Goal: Transaction & Acquisition: Subscribe to service/newsletter

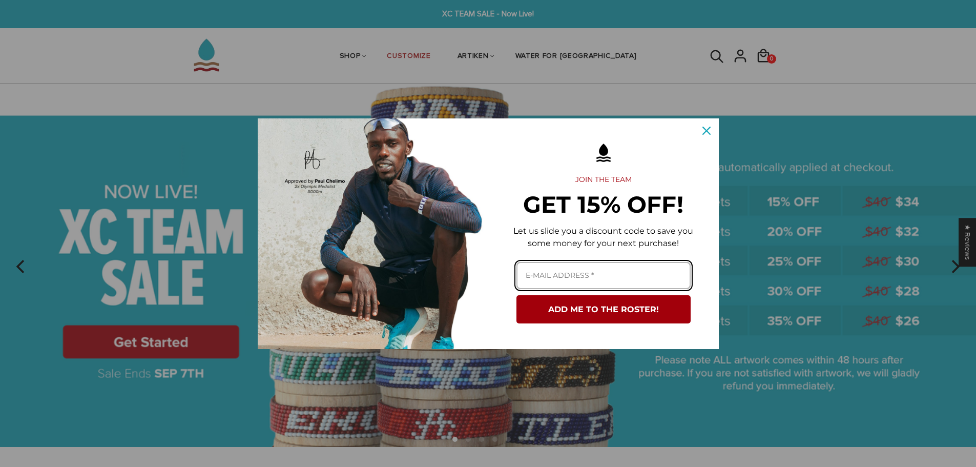
click at [624, 275] on input "Email field" at bounding box center [603, 275] width 174 height 27
type input "tom.davenport861@gmail.com"
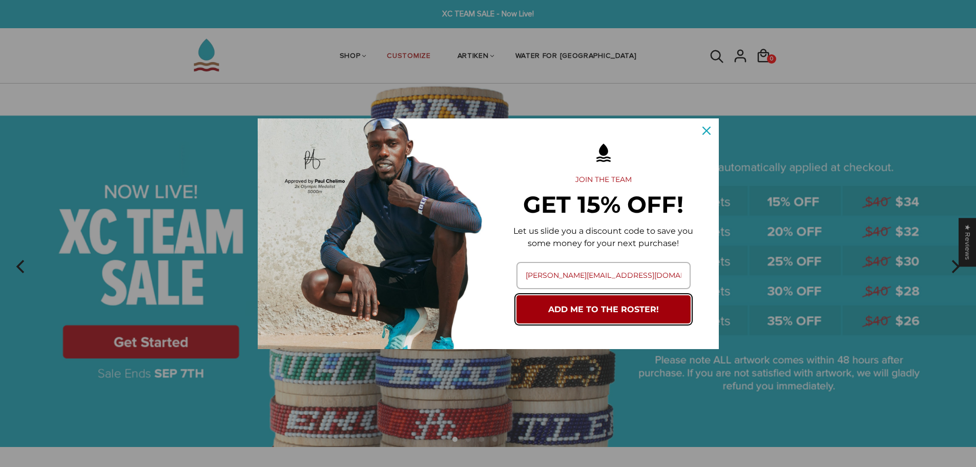
click at [615, 310] on button "ADD ME TO THE ROSTER!" at bounding box center [603, 309] width 174 height 28
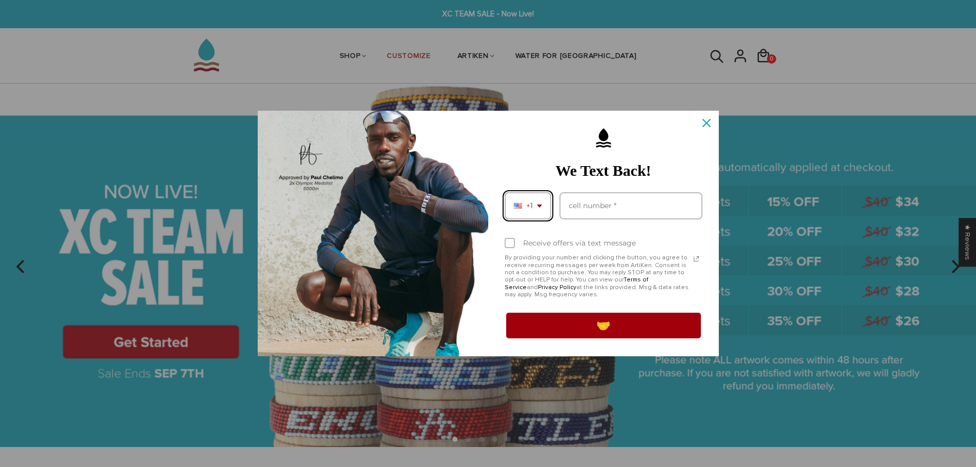
click at [542, 206] on div "+1" at bounding box center [527, 205] width 47 height 27
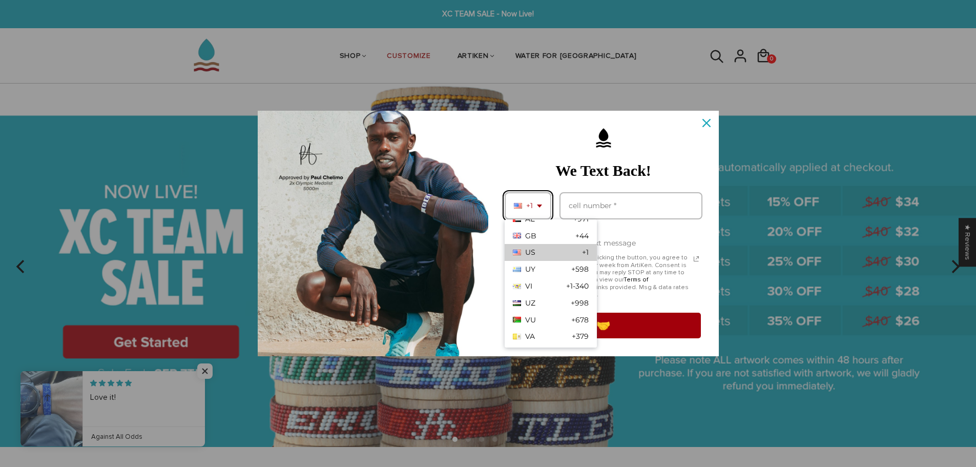
scroll to position [3640, 0]
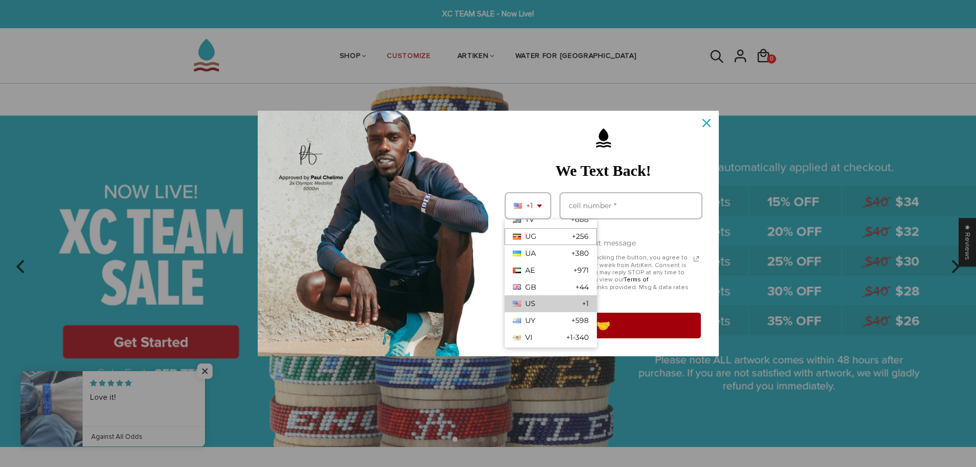
click at [523, 287] on div "GB" at bounding box center [525, 287] width 24 height 9
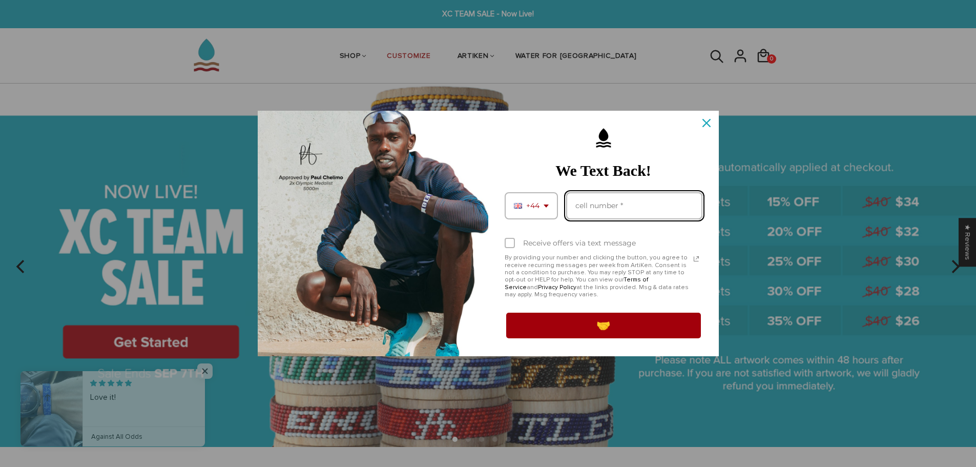
click at [601, 208] on input "Phone number field" at bounding box center [634, 205] width 136 height 27
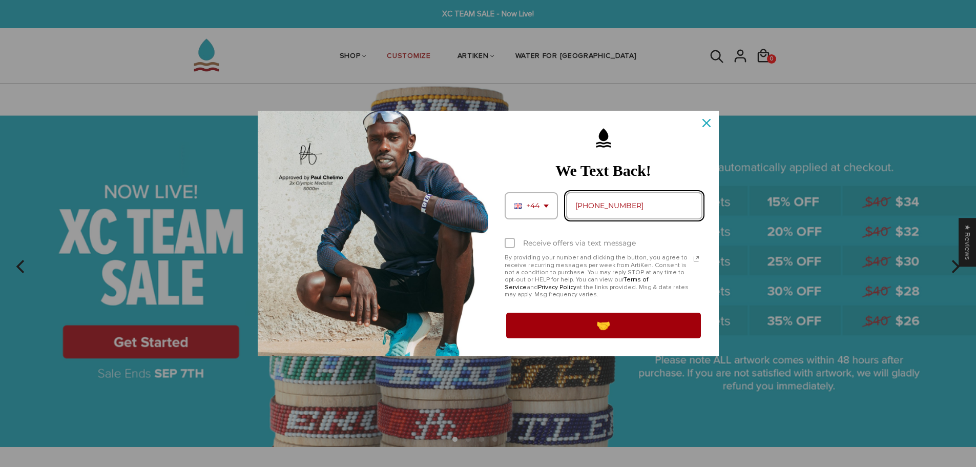
click at [583, 202] on input "+447851504752" at bounding box center [634, 205] width 136 height 27
click at [587, 203] on input "+447851504752" at bounding box center [634, 205] width 136 height 27
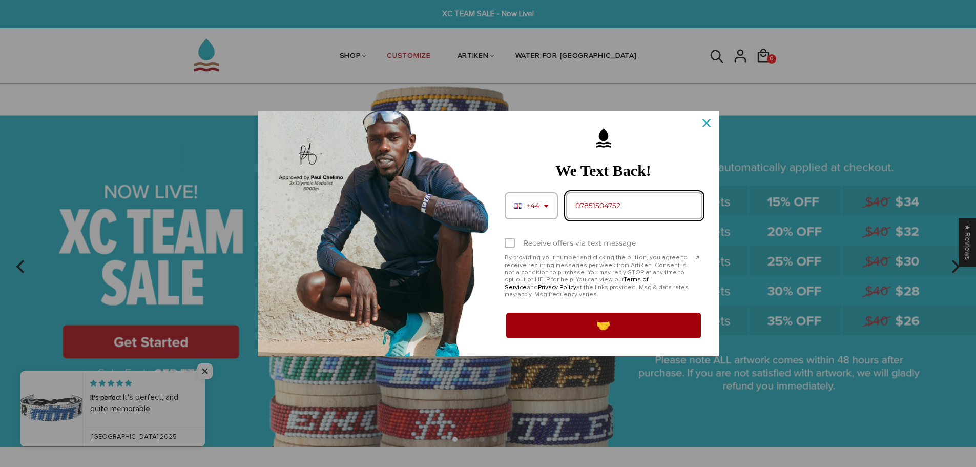
click at [593, 207] on input "07851504752" at bounding box center [634, 205] width 136 height 27
click at [594, 205] on input "07851504752" at bounding box center [634, 205] width 136 height 27
click at [597, 205] on input "07851504752" at bounding box center [634, 205] width 136 height 27
type input "07851 504752"
click at [635, 239] on label "Receive offers via text message" at bounding box center [603, 242] width 198 height 23
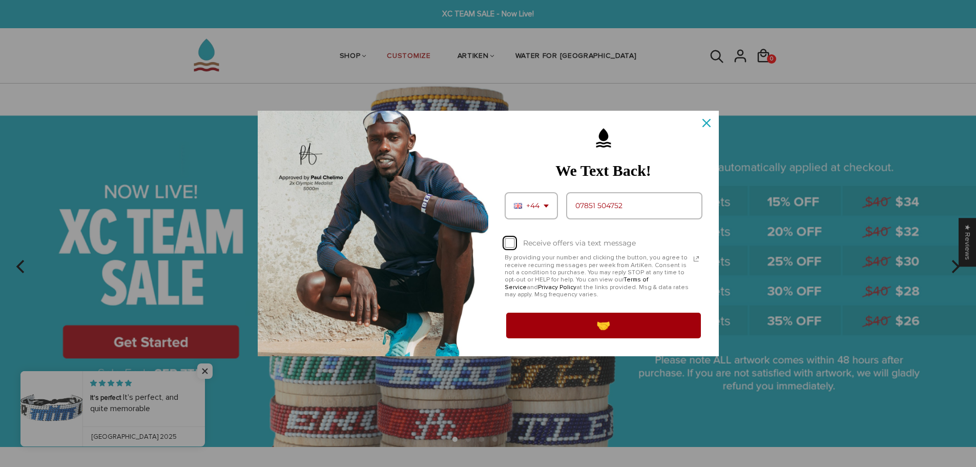
click at [511, 241] on input "Receive offers via text message" at bounding box center [507, 244] width 7 height 7
click at [535, 246] on div "Receive offers via text message" at bounding box center [579, 243] width 113 height 9
click at [511, 246] on input "Receive offers via text message" at bounding box center [507, 244] width 7 height 7
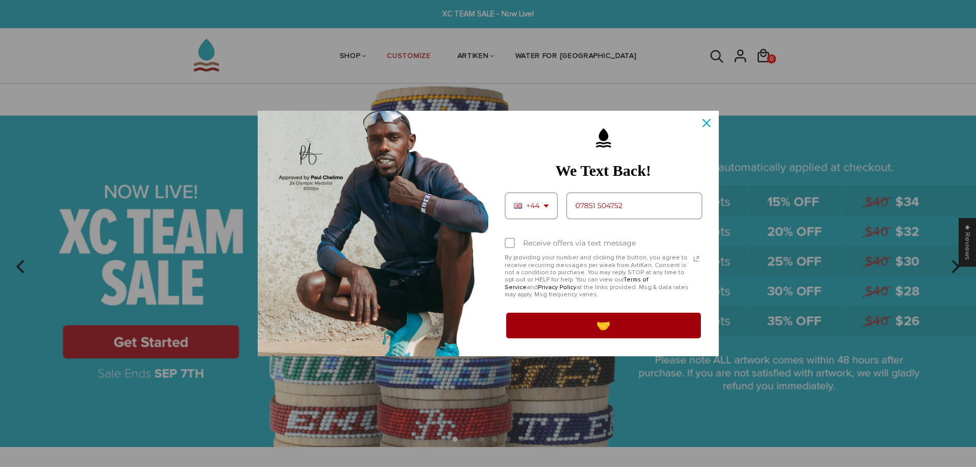
click at [562, 243] on div "Receive offers via text message" at bounding box center [579, 243] width 113 height 9
click at [511, 243] on input "Receive offers via text message" at bounding box center [507, 244] width 7 height 7
checkbox input "true"
click at [583, 335] on button "🤝" at bounding box center [603, 325] width 198 height 29
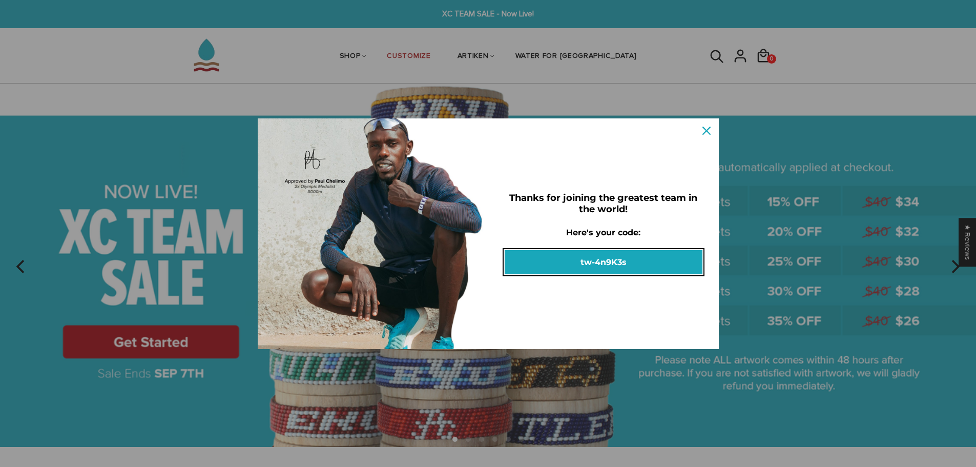
drag, startPoint x: 581, startPoint y: 257, endPoint x: 635, endPoint y: 260, distance: 53.8
click at [635, 260] on button "tw-4n9K3s" at bounding box center [603, 262] width 198 height 24
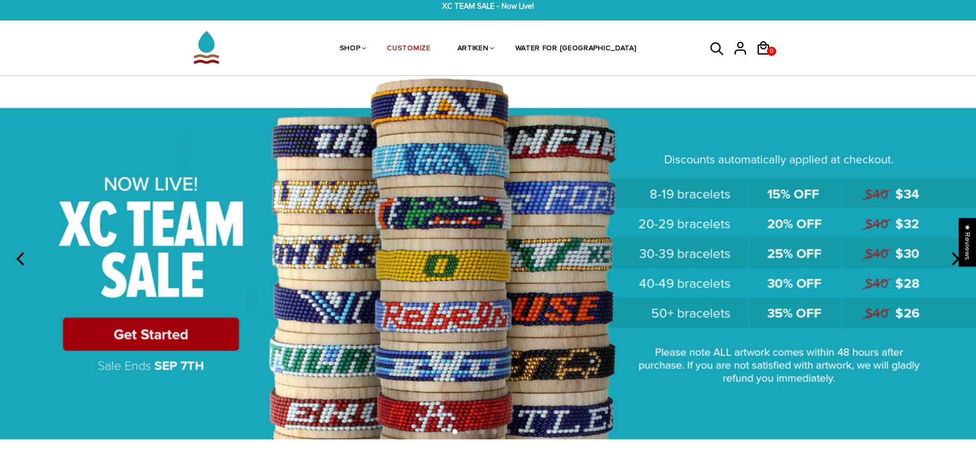
scroll to position [0, 0]
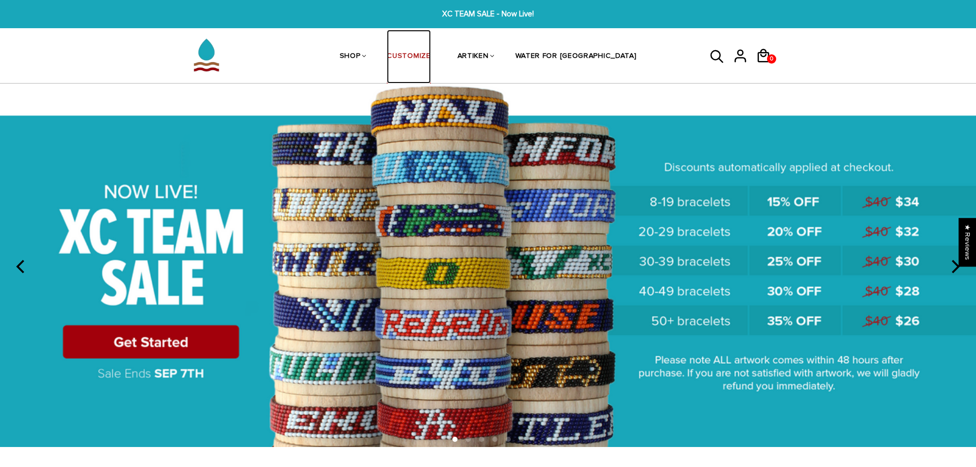
click at [430, 60] on link "CUSTOMIZE" at bounding box center [409, 57] width 44 height 54
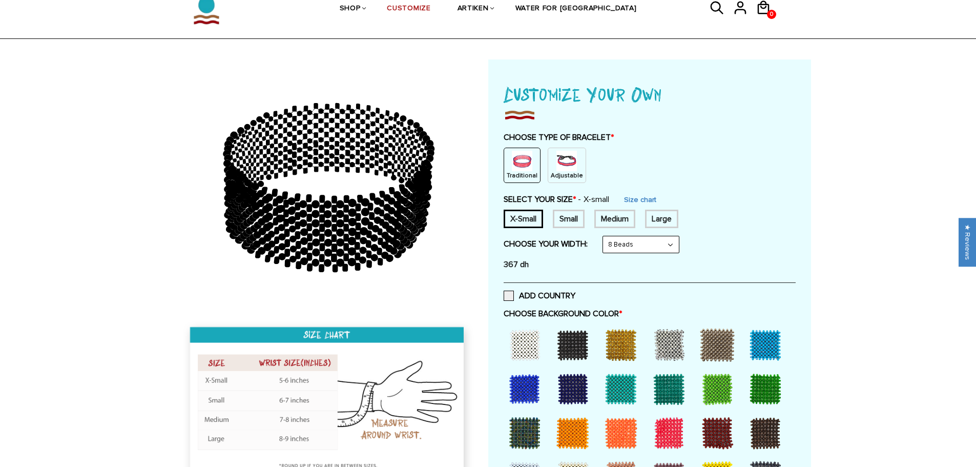
scroll to position [102, 0]
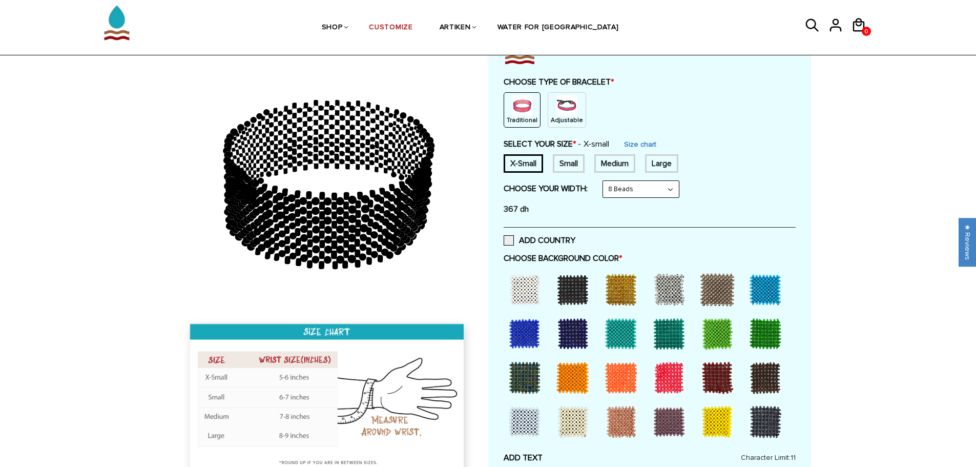
click at [561, 164] on div "Small" at bounding box center [569, 163] width 32 height 18
click at [551, 245] on label "ADD COUNTRY" at bounding box center [539, 240] width 72 height 10
click at [575, 237] on input "ADD COUNTRY" at bounding box center [575, 237] width 0 height 0
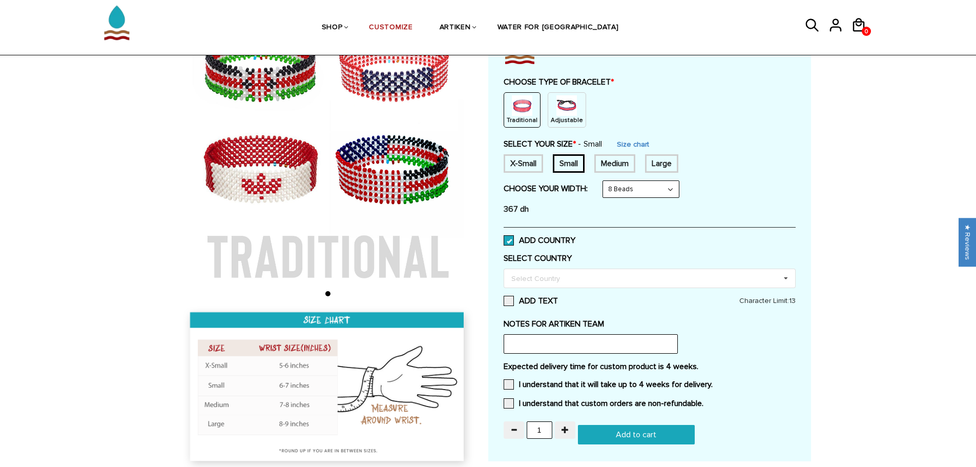
click at [551, 245] on label "ADD COUNTRY" at bounding box center [539, 240] width 72 height 10
click at [575, 237] on input "ADD COUNTRY" at bounding box center [575, 237] width 0 height 0
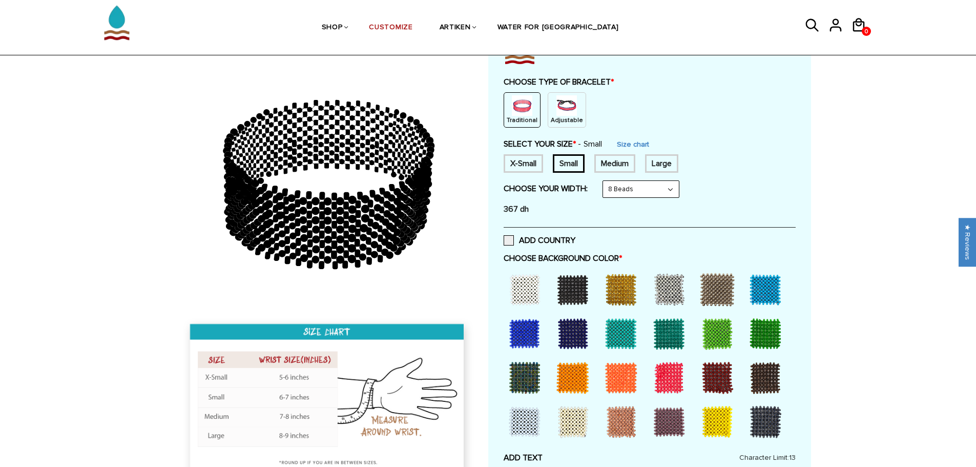
click at [621, 191] on select "8 Beads 6 Beads 10 Beads" at bounding box center [641, 189] width 76 height 16
click at [537, 282] on div at bounding box center [524, 289] width 41 height 41
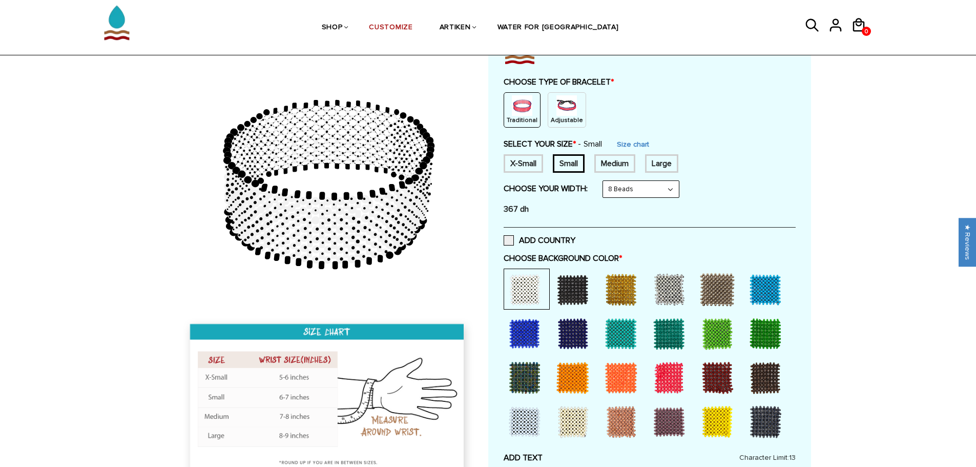
click at [565, 287] on div at bounding box center [572, 289] width 41 height 41
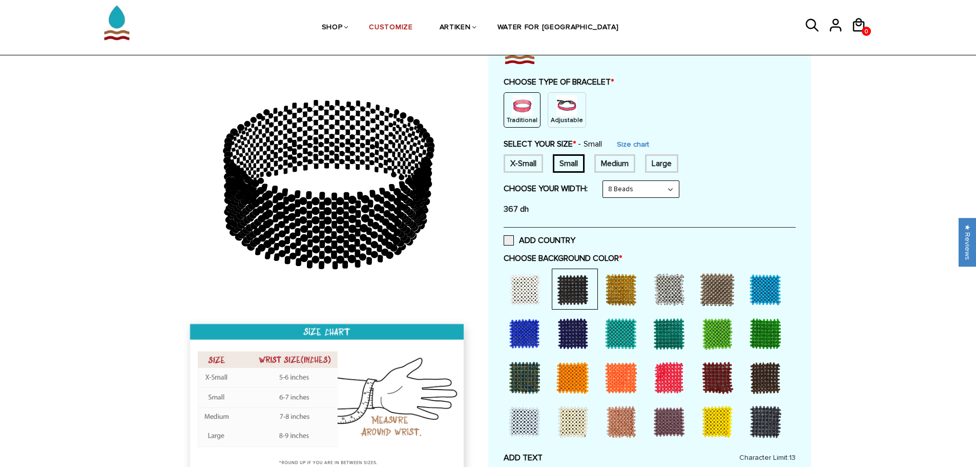
click at [594, 284] on div at bounding box center [575, 288] width 46 height 41
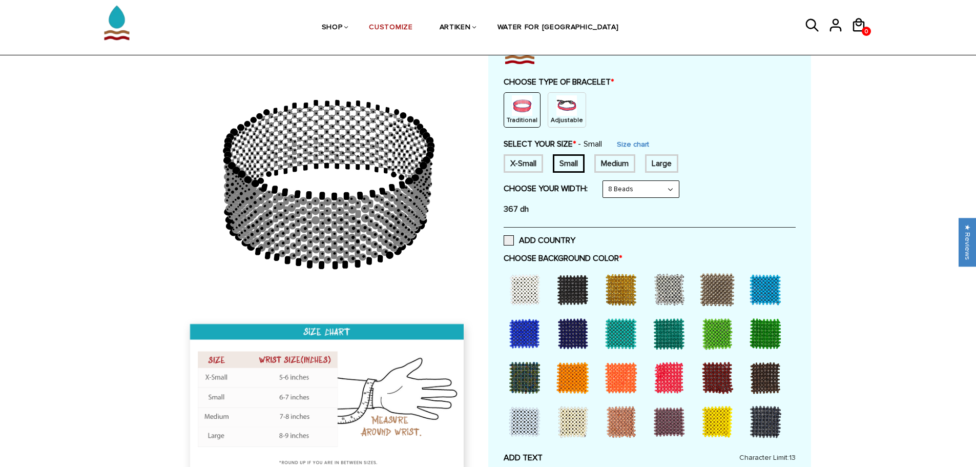
click at [645, 284] on div at bounding box center [623, 288] width 46 height 41
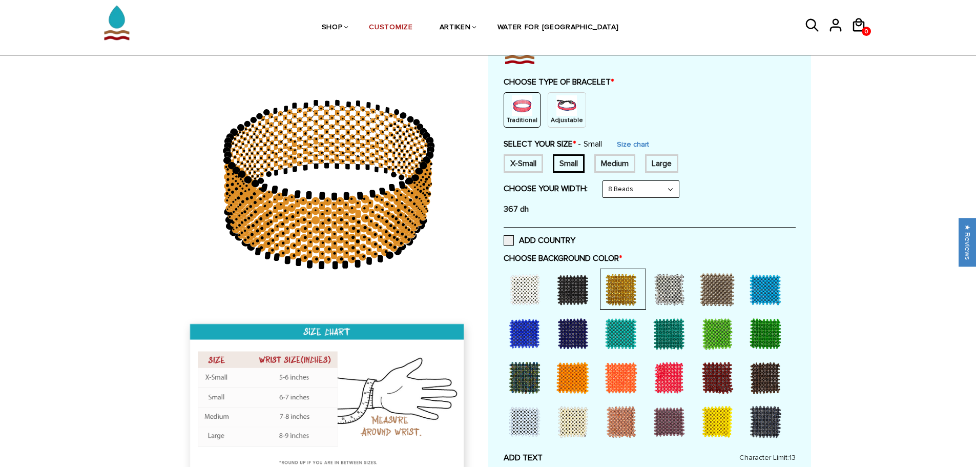
click at [652, 285] on div at bounding box center [668, 289] width 41 height 41
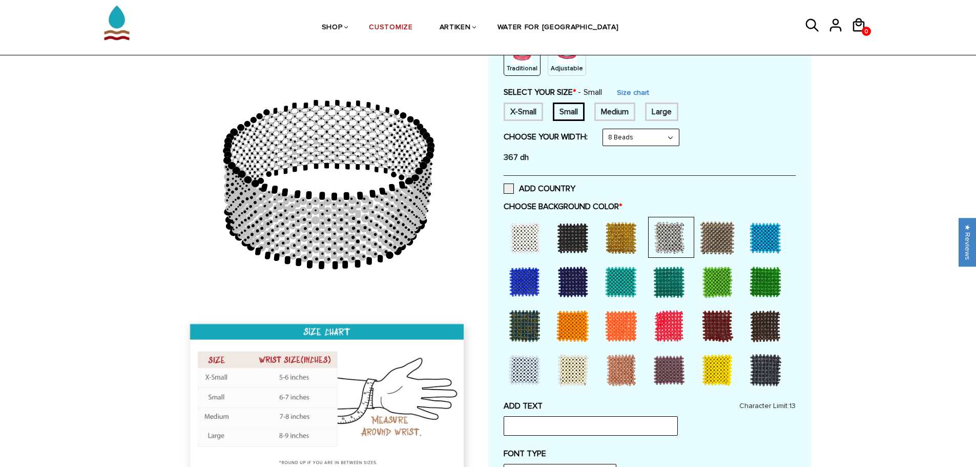
scroll to position [256, 0]
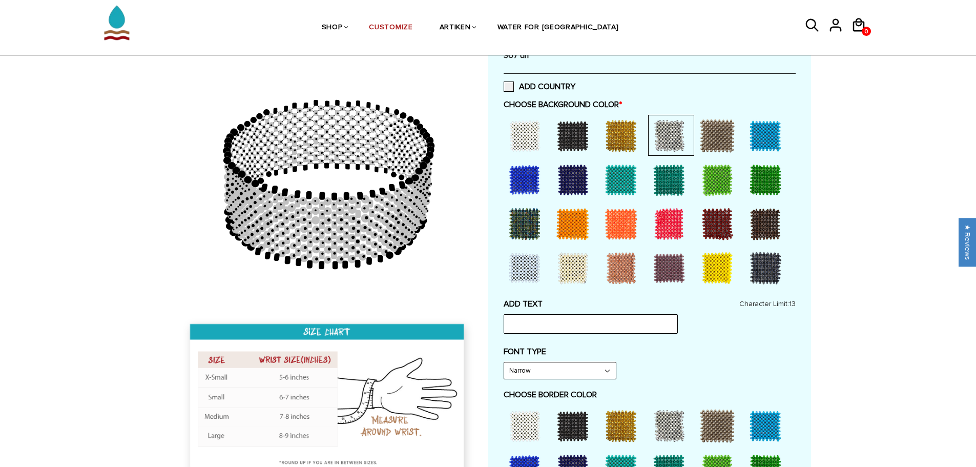
click at [534, 226] on div at bounding box center [524, 223] width 41 height 41
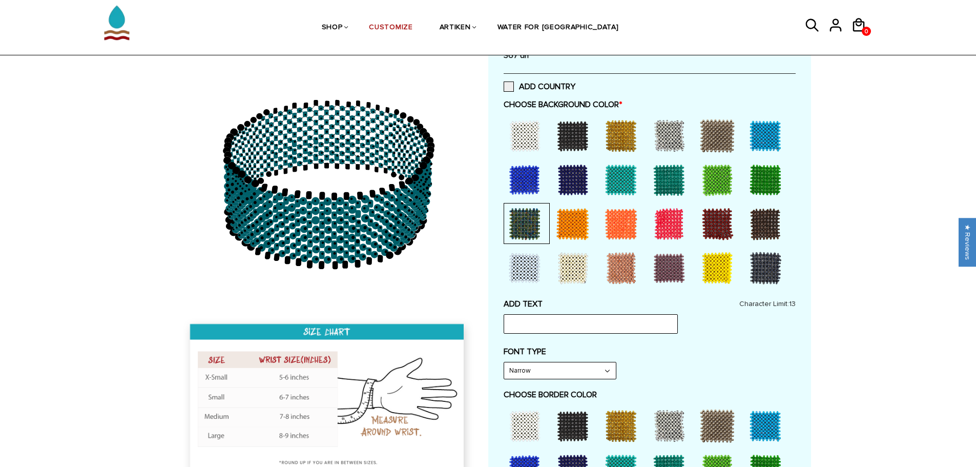
click at [575, 223] on div at bounding box center [572, 223] width 41 height 41
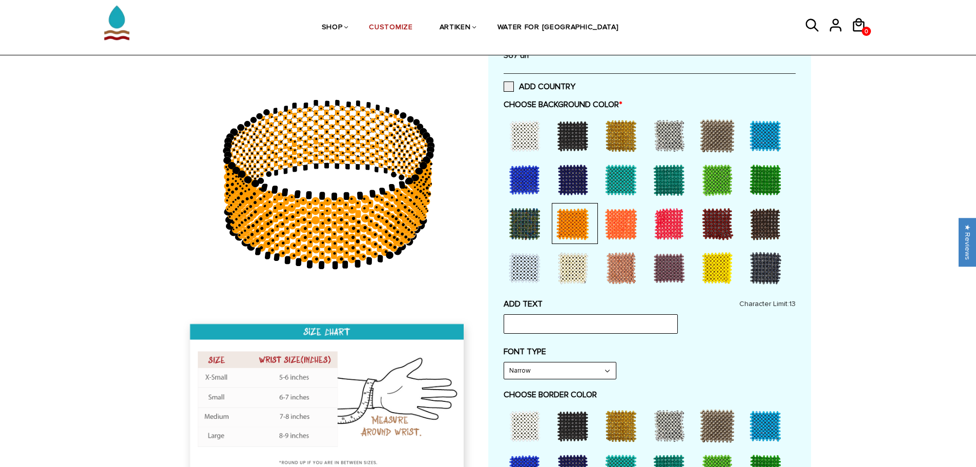
click at [621, 222] on div at bounding box center [620, 223] width 41 height 41
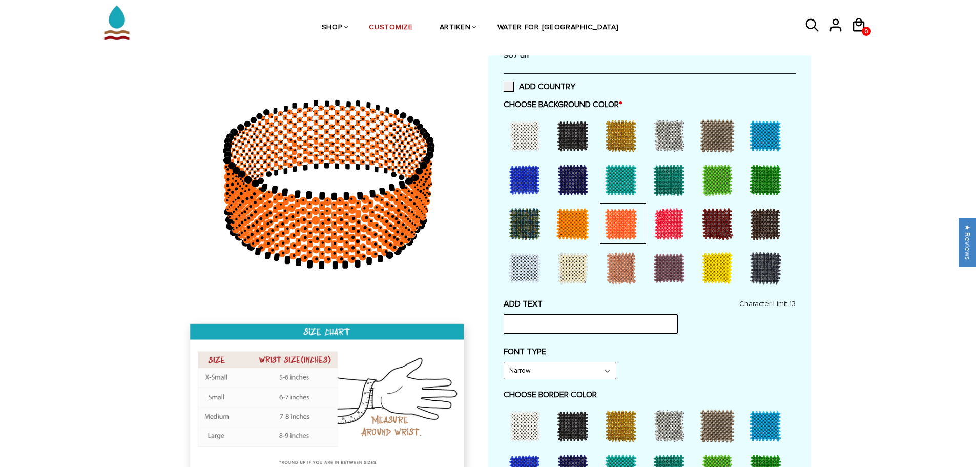
click at [672, 219] on div at bounding box center [668, 223] width 41 height 41
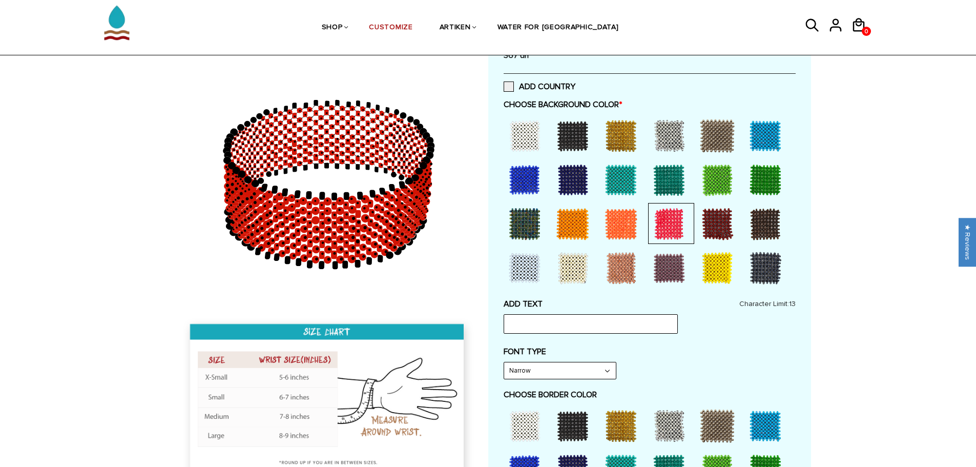
drag, startPoint x: 709, startPoint y: 235, endPoint x: 716, endPoint y: 242, distance: 10.1
click at [709, 235] on div at bounding box center [717, 223] width 41 height 41
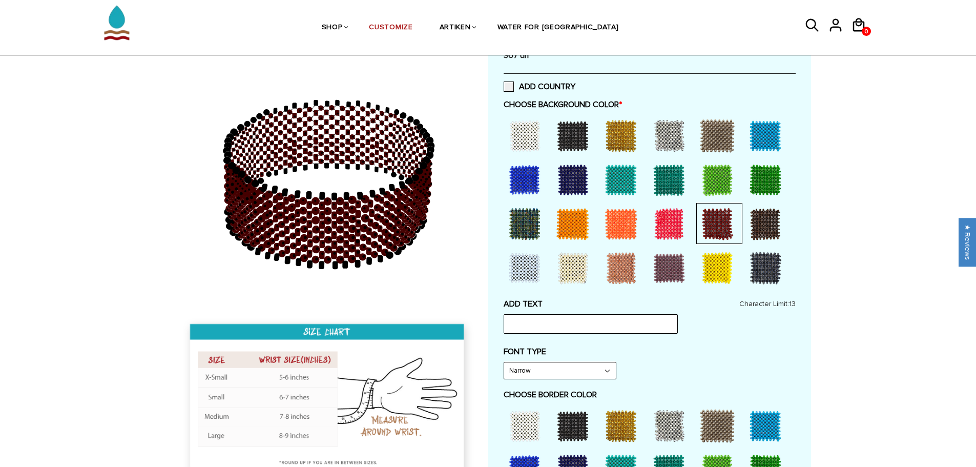
click at [733, 280] on div at bounding box center [717, 267] width 41 height 41
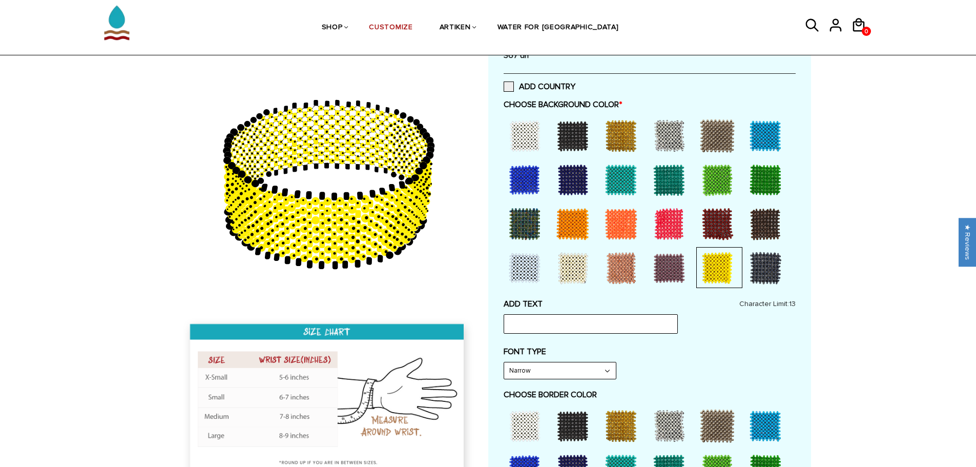
click at [756, 263] on div at bounding box center [765, 267] width 41 height 41
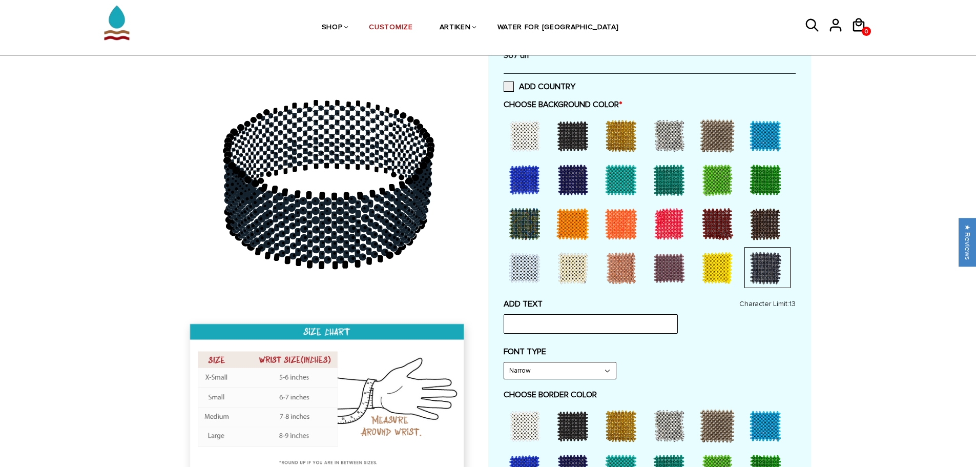
click at [753, 233] on div at bounding box center [765, 223] width 41 height 41
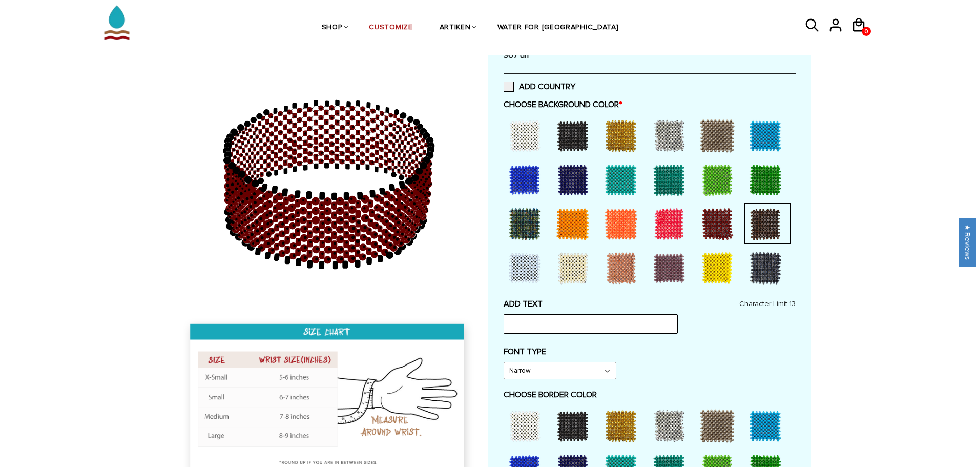
click at [515, 272] on div at bounding box center [524, 267] width 41 height 41
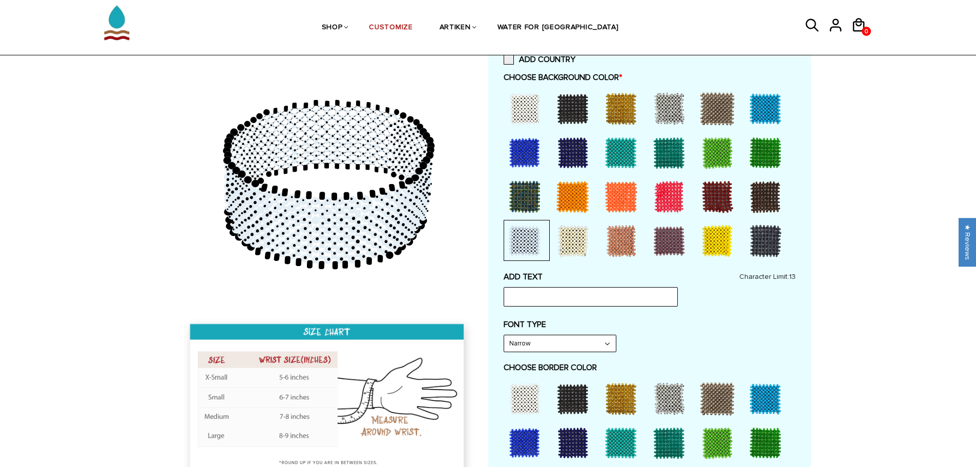
scroll to position [307, 0]
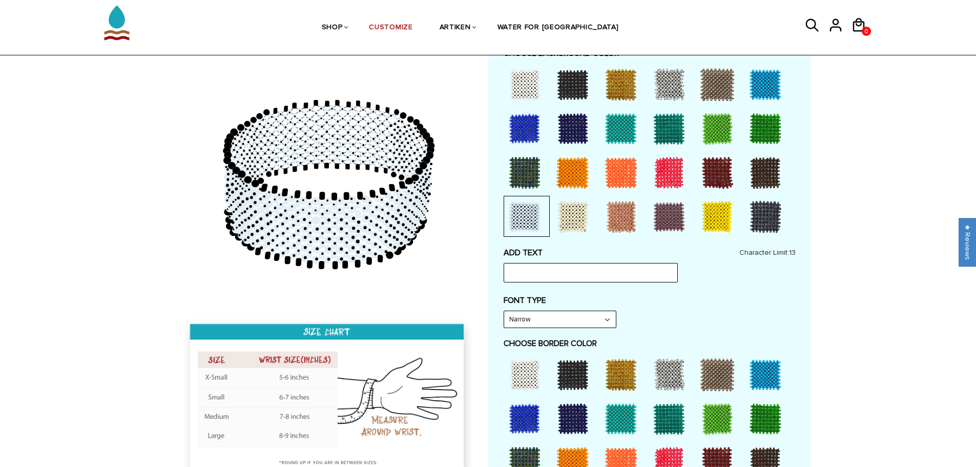
click at [517, 173] on div at bounding box center [524, 172] width 41 height 41
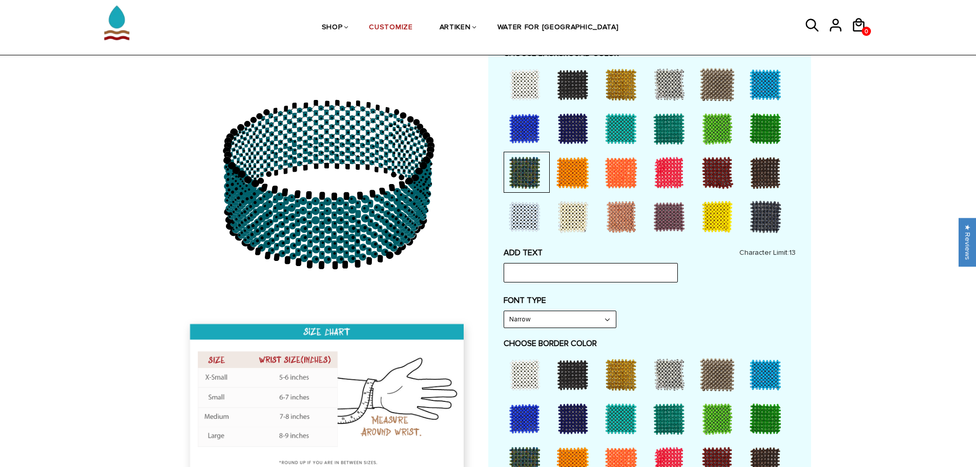
click at [517, 129] on div at bounding box center [524, 128] width 41 height 41
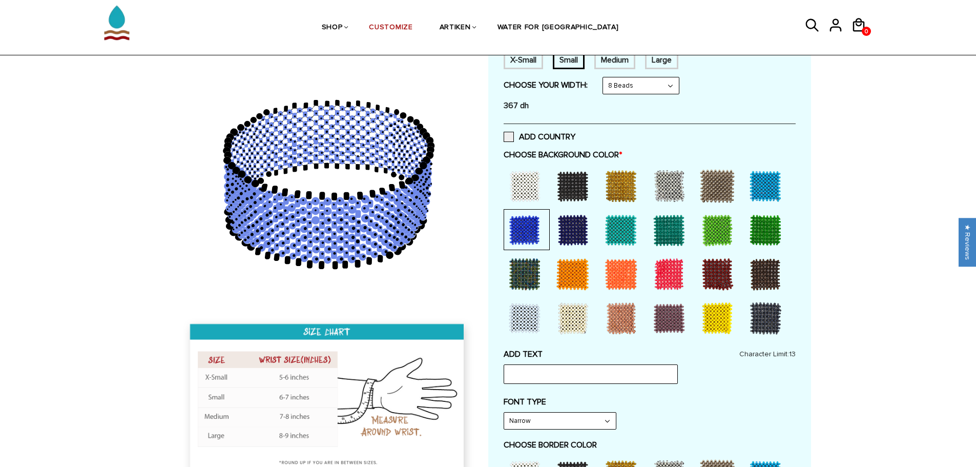
scroll to position [205, 0]
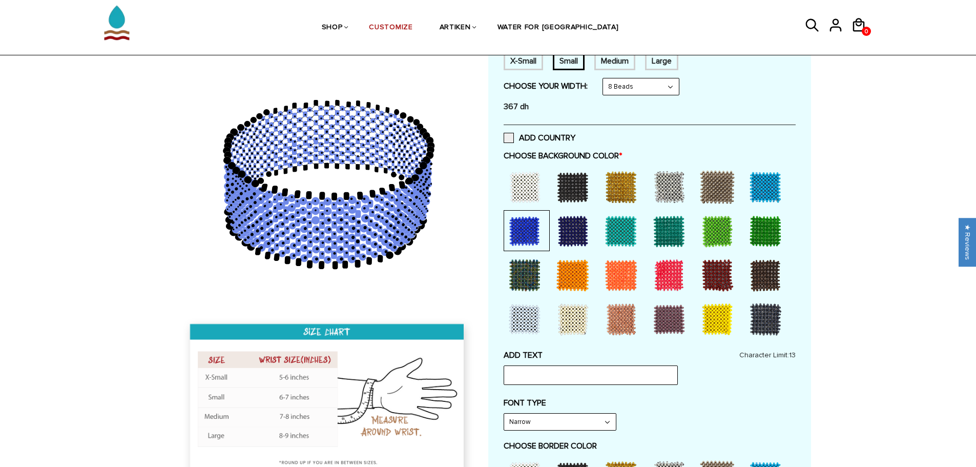
click at [616, 187] on div at bounding box center [620, 186] width 41 height 41
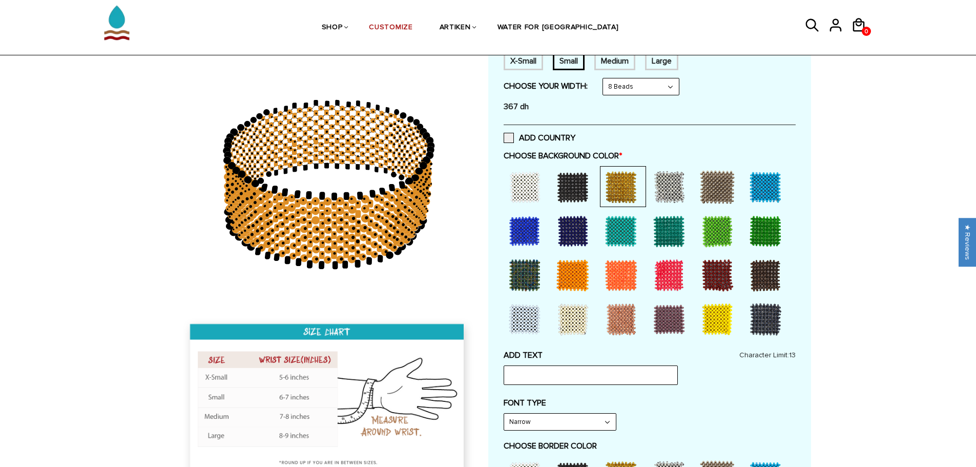
click at [581, 183] on div at bounding box center [572, 186] width 41 height 41
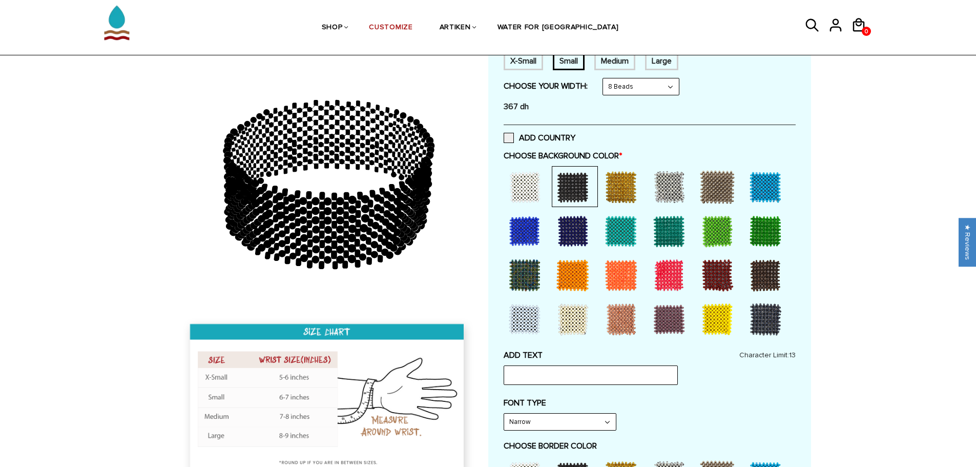
click at [674, 188] on div at bounding box center [668, 186] width 41 height 41
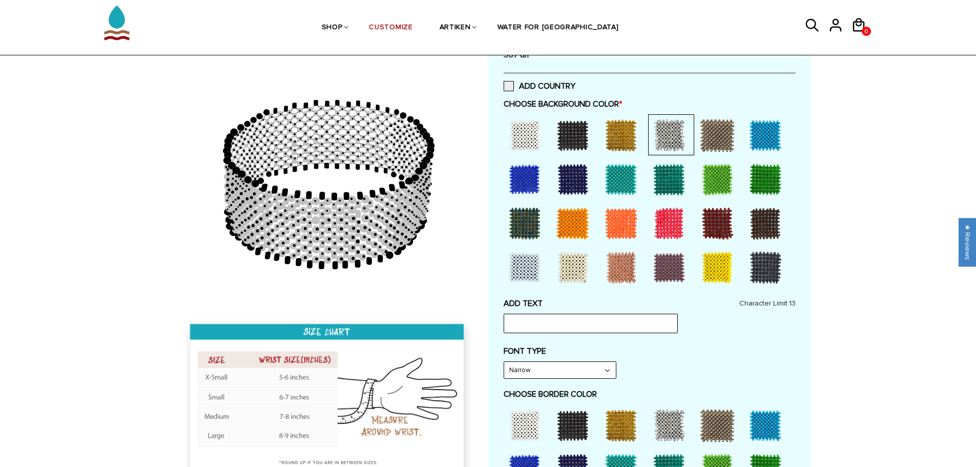
scroll to position [410, 0]
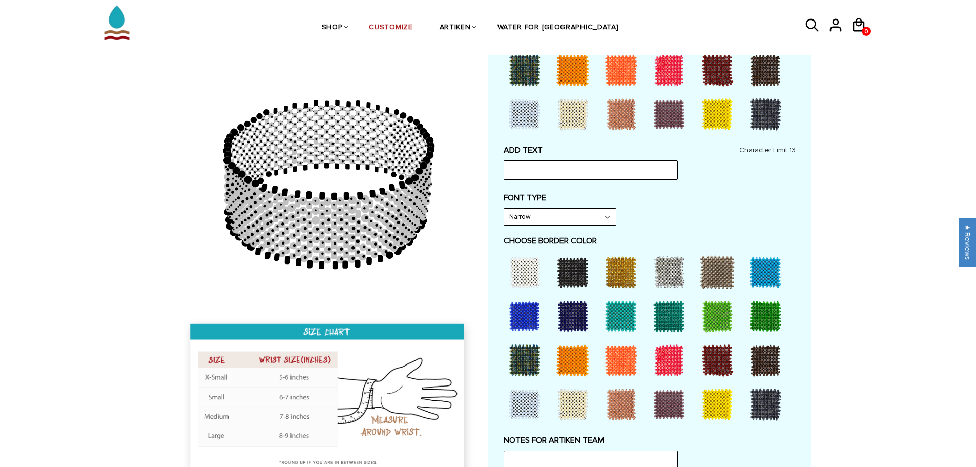
click at [553, 221] on select "Narrow Bold" at bounding box center [560, 216] width 112 height 16
select select "Bold"
click at [504, 208] on select "Narrow Bold" at bounding box center [560, 216] width 112 height 16
click at [535, 165] on input "text" at bounding box center [590, 169] width 174 height 19
type input "Poppy"
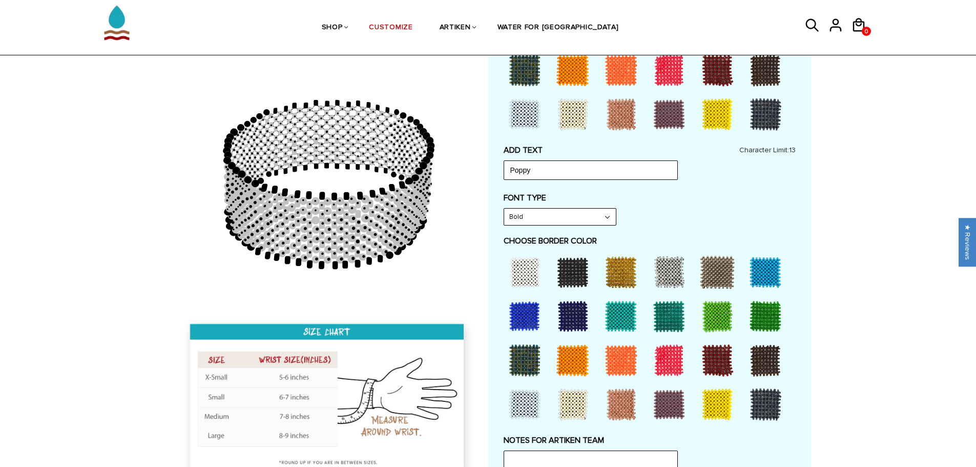
click at [524, 267] on div at bounding box center [524, 271] width 41 height 41
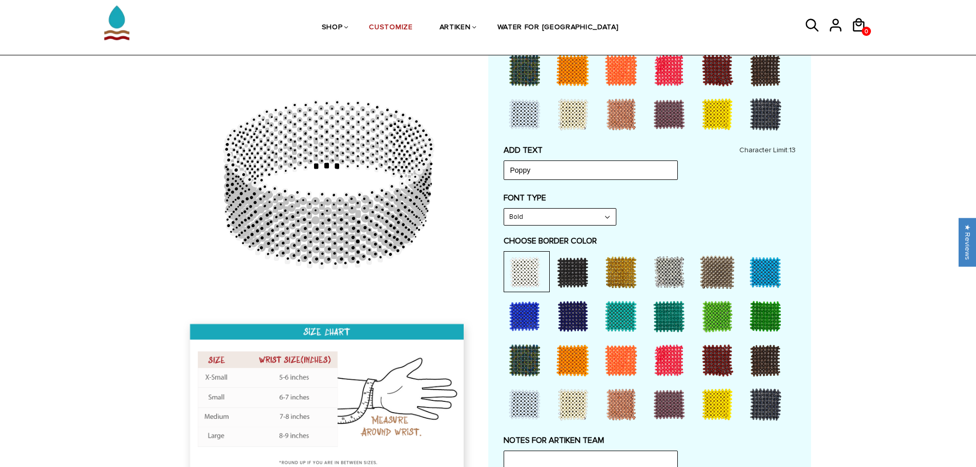
click at [583, 282] on div at bounding box center [572, 271] width 41 height 41
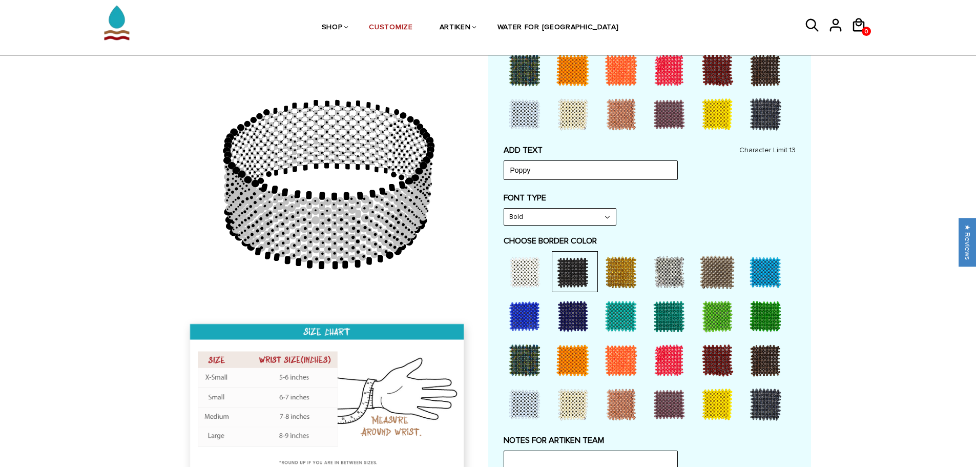
click at [615, 280] on div at bounding box center [620, 271] width 41 height 41
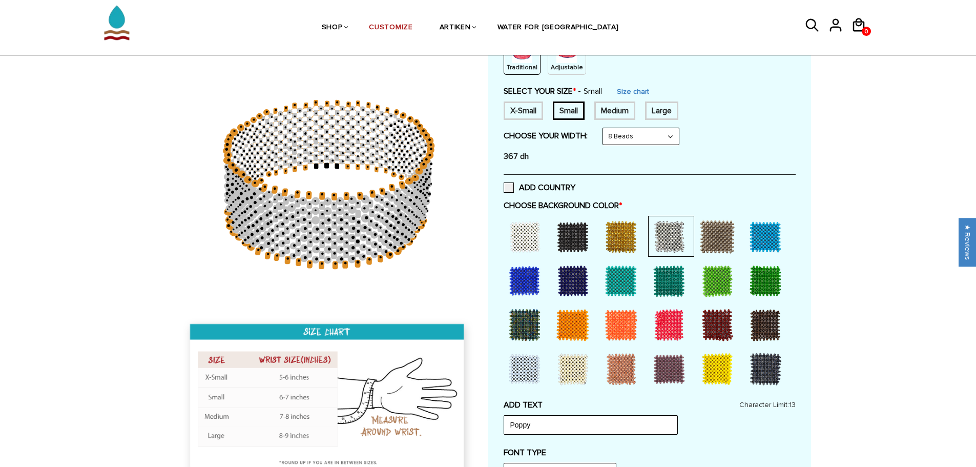
scroll to position [205, 0]
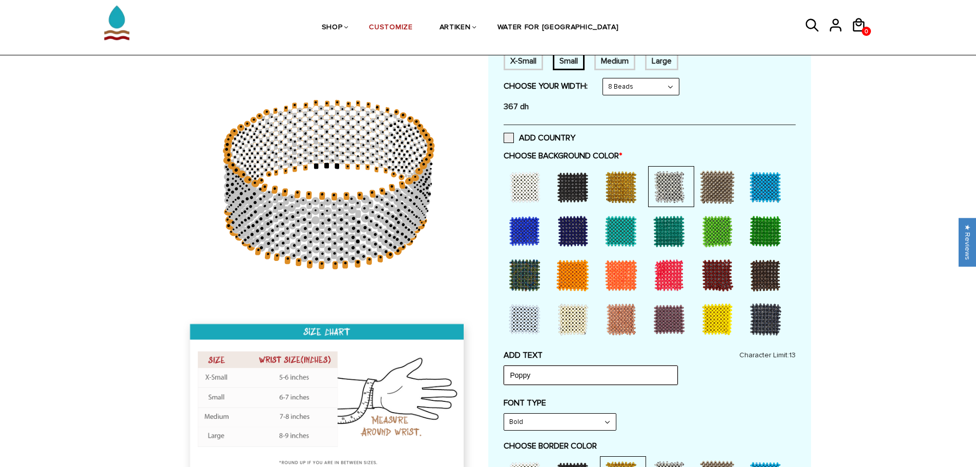
drag, startPoint x: 562, startPoint y: 370, endPoint x: 444, endPoint y: 368, distance: 118.8
click at [468, 376] on div at bounding box center [487, 342] width 645 height 881
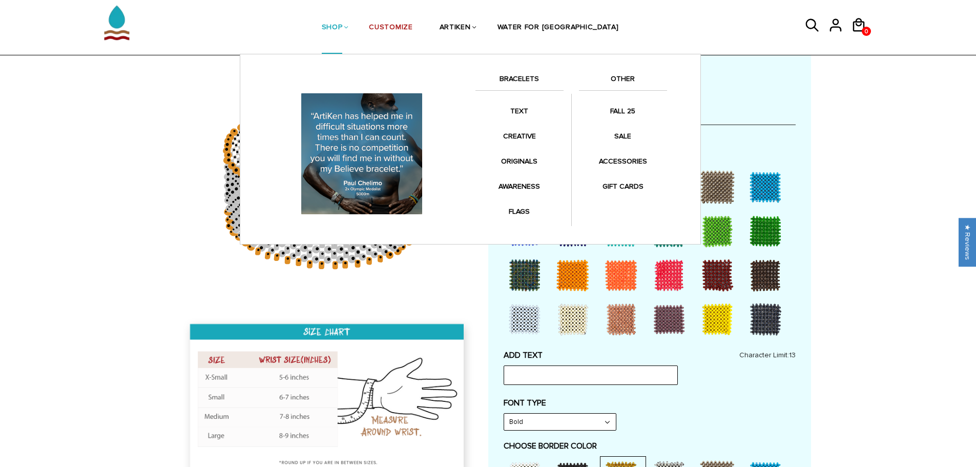
click at [343, 27] on link "SHOP" at bounding box center [332, 28] width 21 height 53
click at [356, 23] on li "SHOP BRACELETS TEXT Inspirational fuel for maximum growth." at bounding box center [332, 27] width 48 height 53
click at [343, 32] on link "SHOP" at bounding box center [332, 28] width 21 height 53
click at [356, 23] on li "SHOP BRACELETS TEXT Inspirational fuel for maximum growth." at bounding box center [332, 27] width 48 height 53
click at [356, 28] on li "SHOP BRACELETS TEXT Inspirational fuel for maximum growth." at bounding box center [332, 27] width 48 height 53
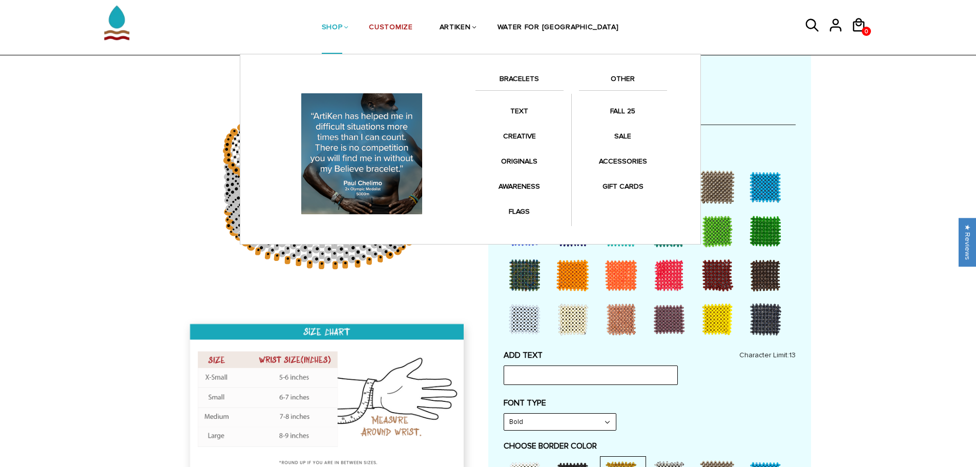
click at [343, 28] on link "SHOP" at bounding box center [332, 28] width 21 height 53
click at [519, 77] on link "BRACELETS" at bounding box center [519, 81] width 88 height 17
click at [517, 74] on link "BRACELETS" at bounding box center [519, 81] width 88 height 17
click at [521, 77] on link "BRACELETS" at bounding box center [519, 81] width 88 height 17
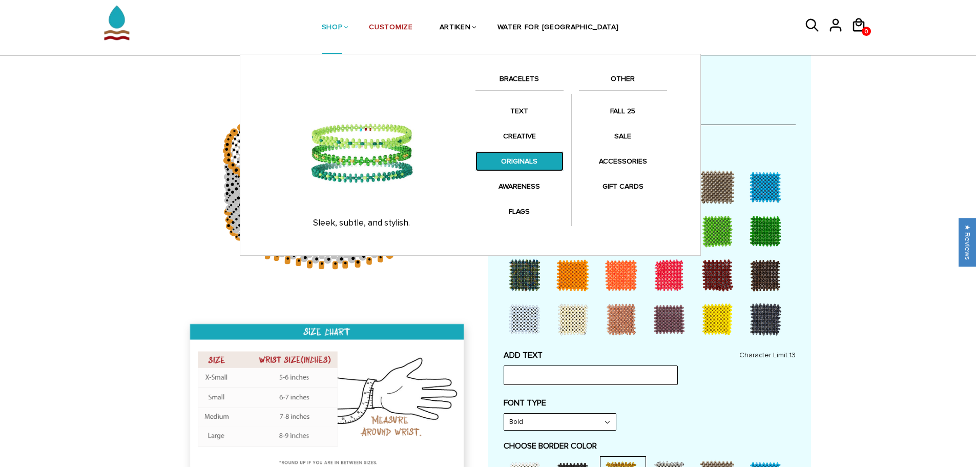
click at [523, 153] on link "ORIGINALS" at bounding box center [519, 161] width 88 height 20
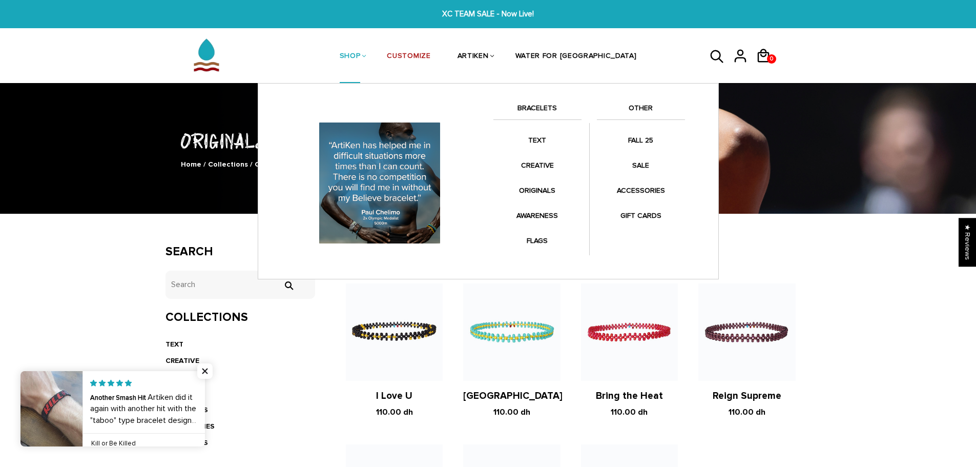
click at [361, 60] on link "SHOP" at bounding box center [350, 57] width 21 height 54
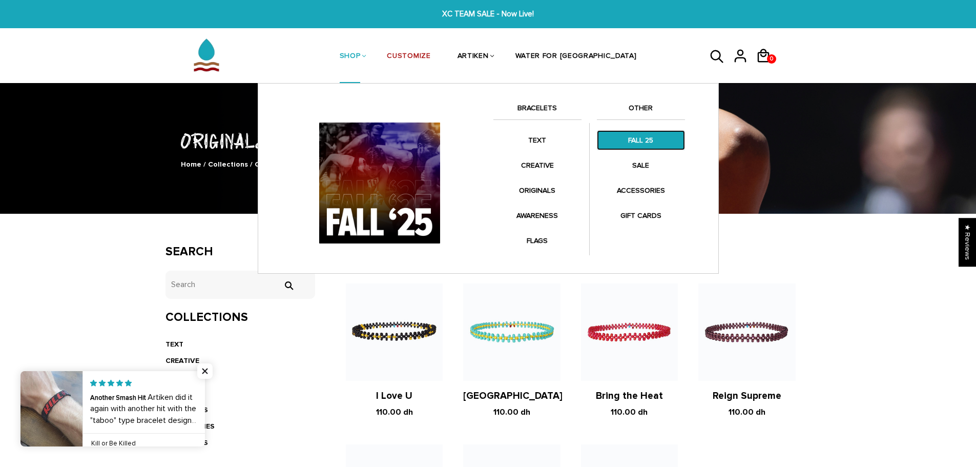
click at [624, 140] on link "FALL 25" at bounding box center [641, 140] width 88 height 20
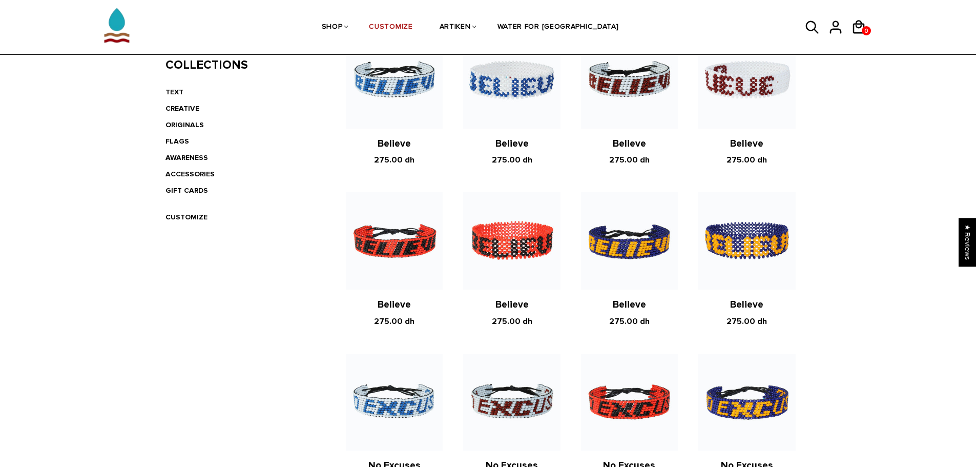
scroll to position [307, 0]
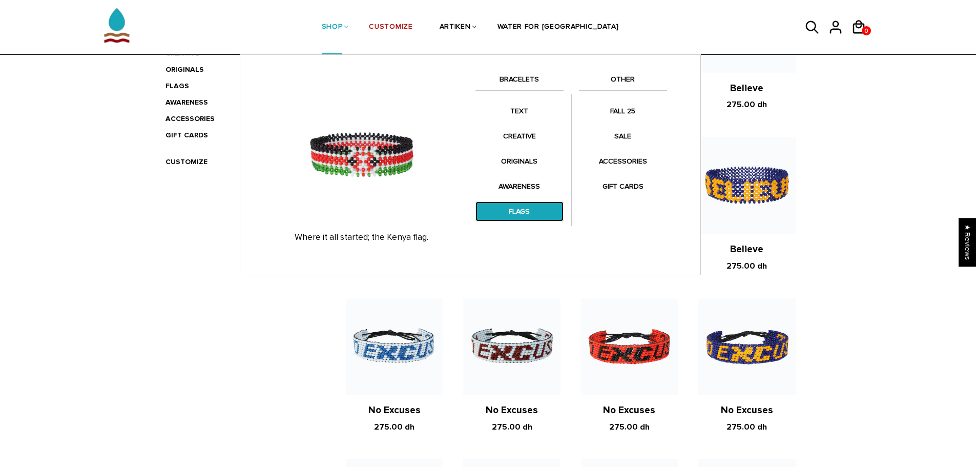
click at [530, 218] on link "FLAGS" at bounding box center [519, 211] width 88 height 20
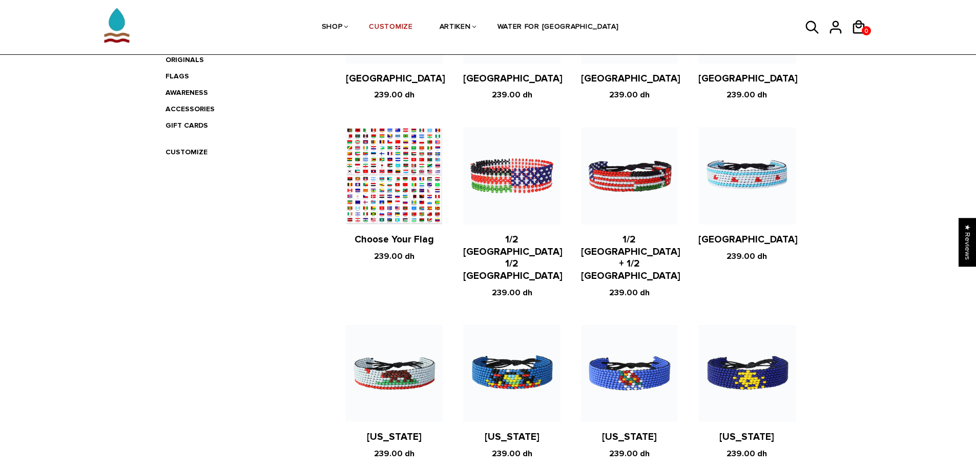
scroll to position [358, 0]
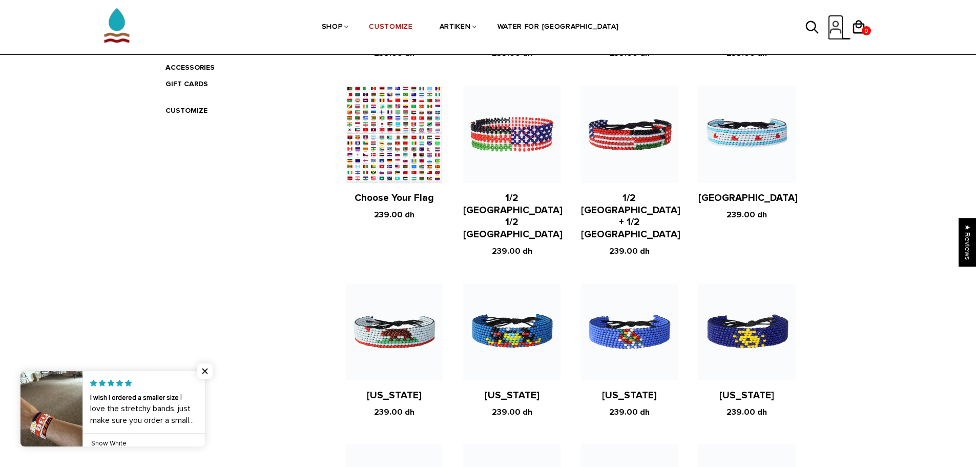
click at [838, 28] on icon at bounding box center [835, 27] width 15 height 25
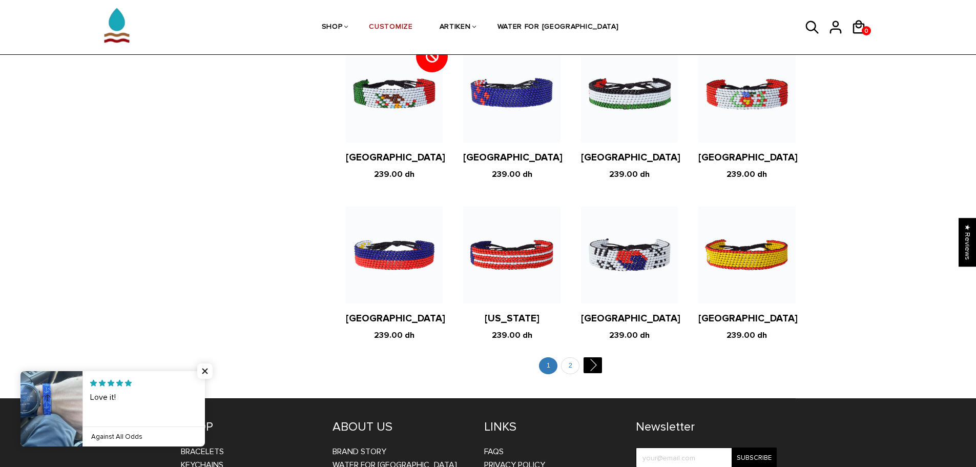
scroll to position [1953, 0]
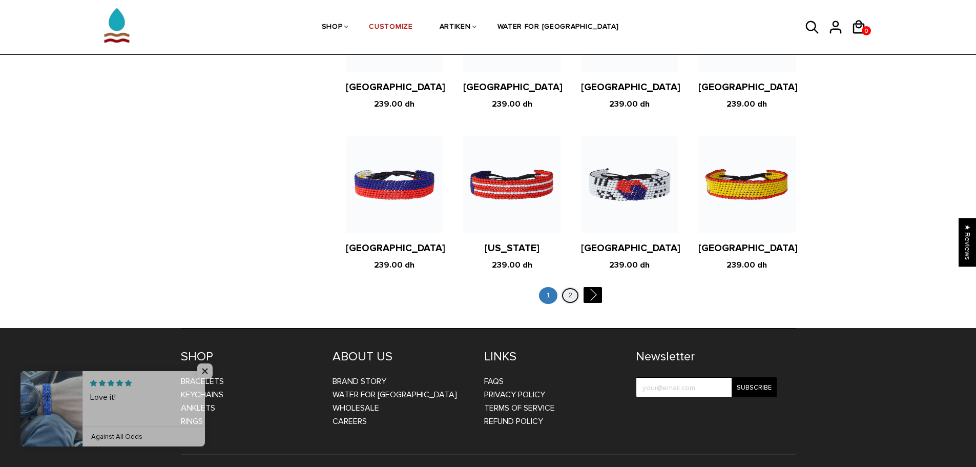
click at [576, 287] on link "2" at bounding box center [570, 295] width 18 height 17
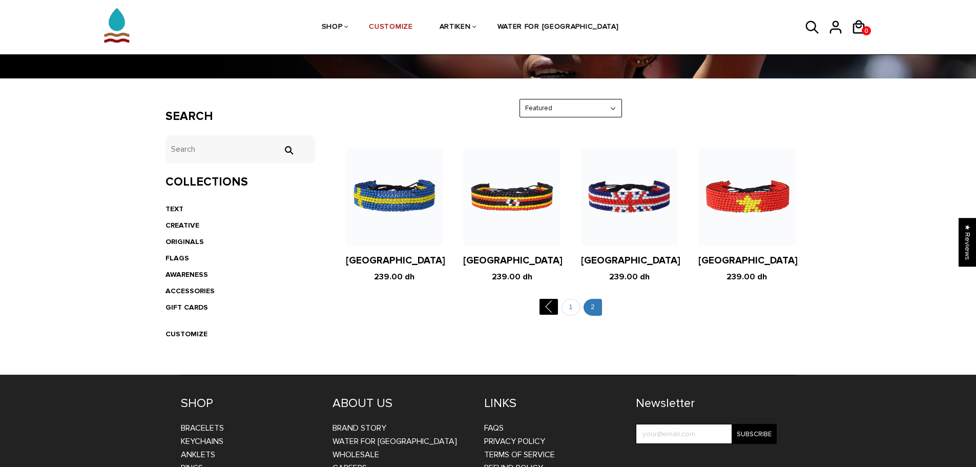
scroll to position [206, 0]
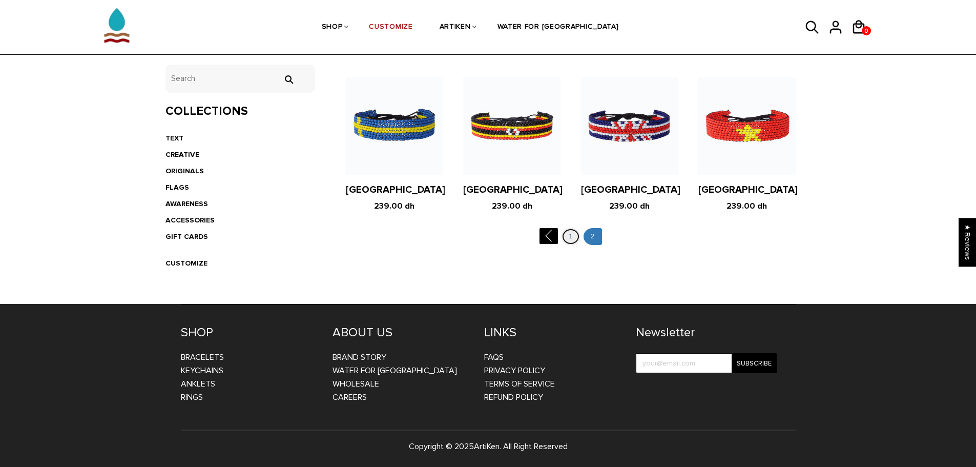
click at [575, 241] on link "1" at bounding box center [570, 236] width 18 height 17
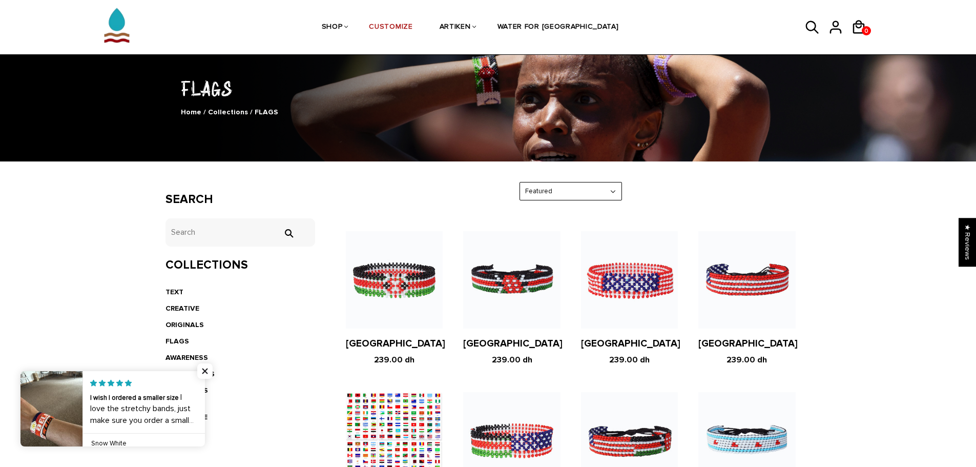
scroll to position [102, 0]
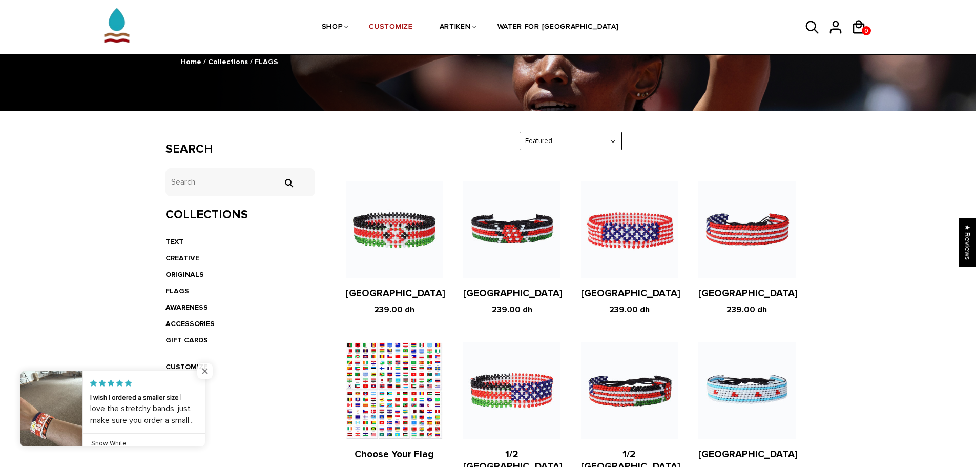
click at [205, 376] on span "Close popup widget" at bounding box center [204, 370] width 15 height 15
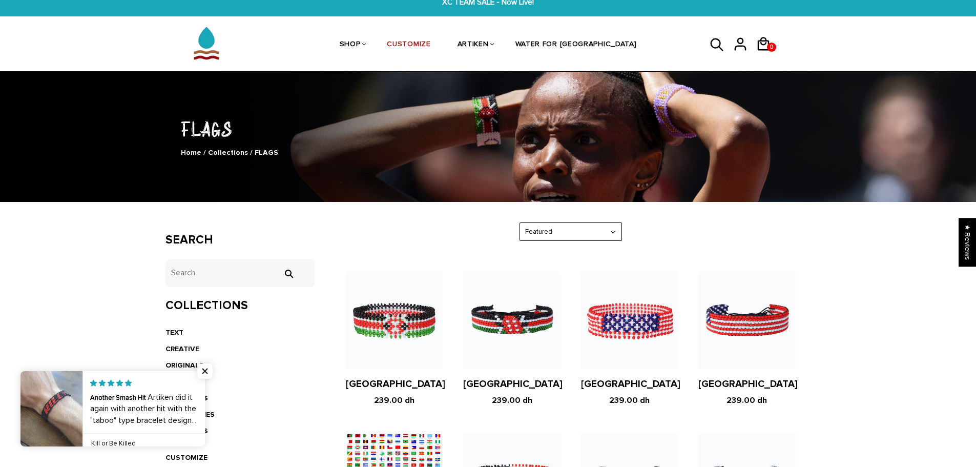
scroll to position [0, 0]
